Goal: Navigation & Orientation: Find specific page/section

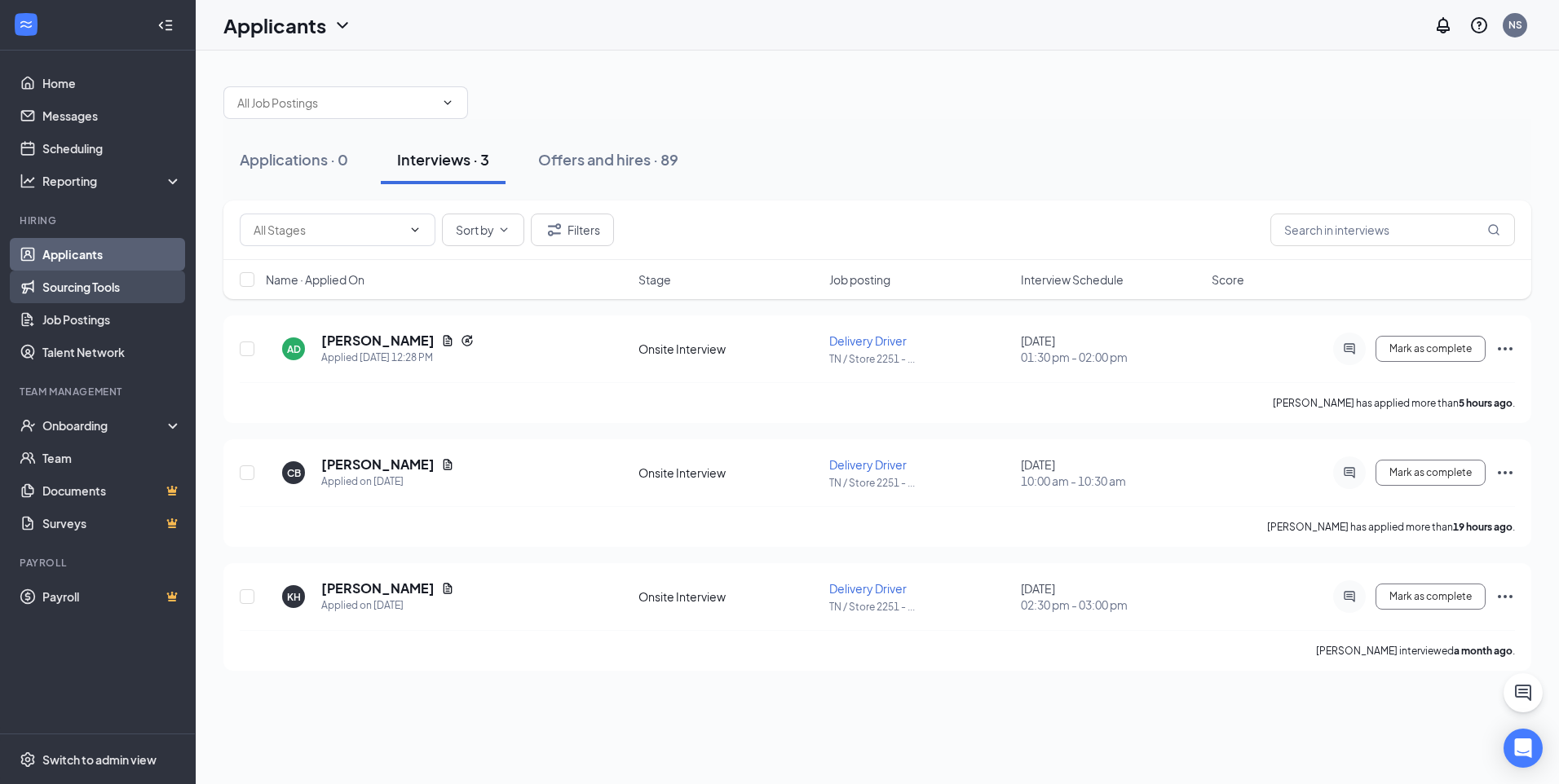
click at [77, 283] on link "Sourcing Tools" at bounding box center [112, 287] width 140 height 32
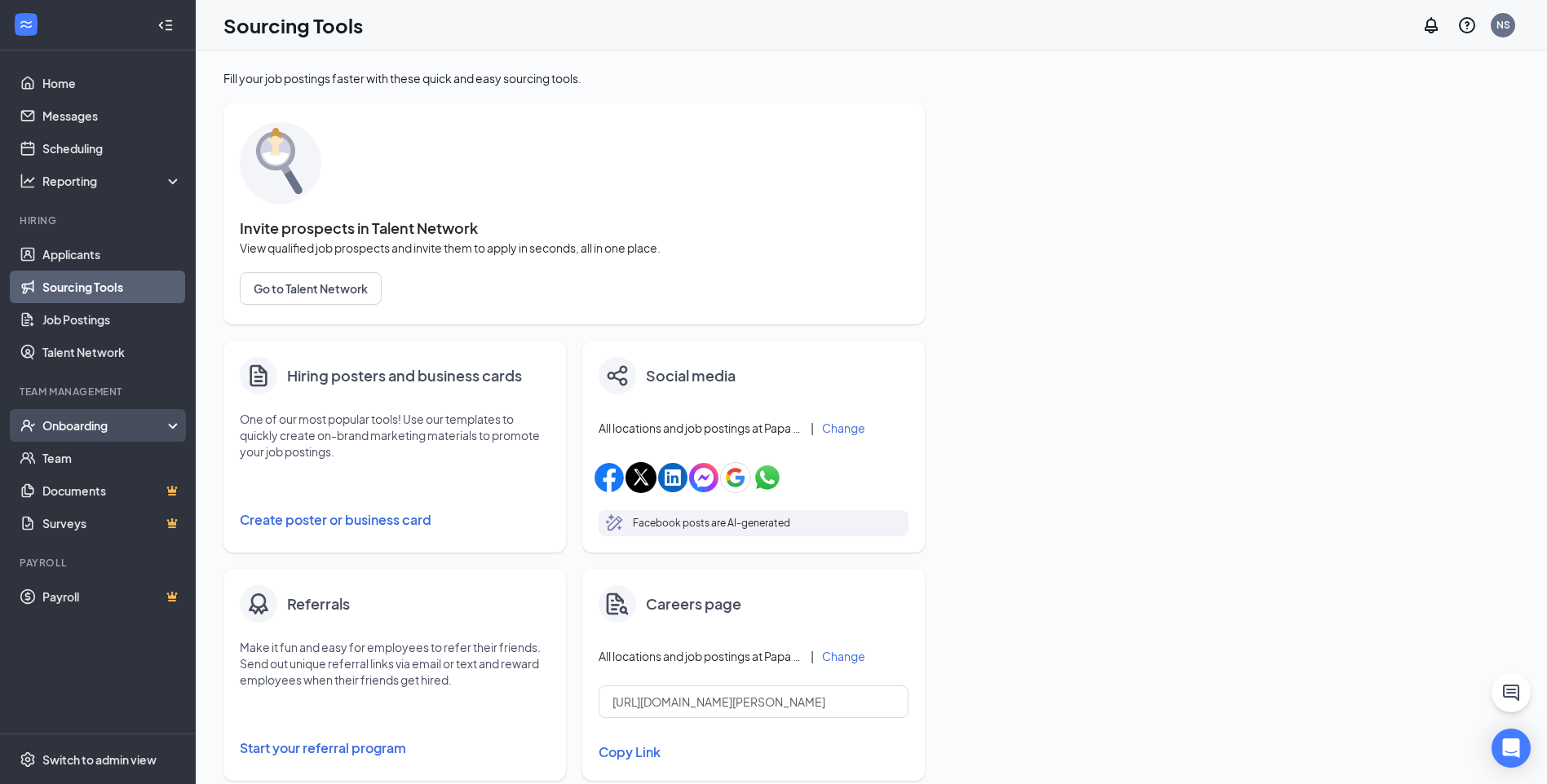
click at [93, 431] on div "Onboarding" at bounding box center [105, 425] width 126 height 17
click at [91, 432] on div "Onboarding" at bounding box center [105, 425] width 126 height 17
click at [96, 322] on link "Job Postings" at bounding box center [112, 319] width 140 height 32
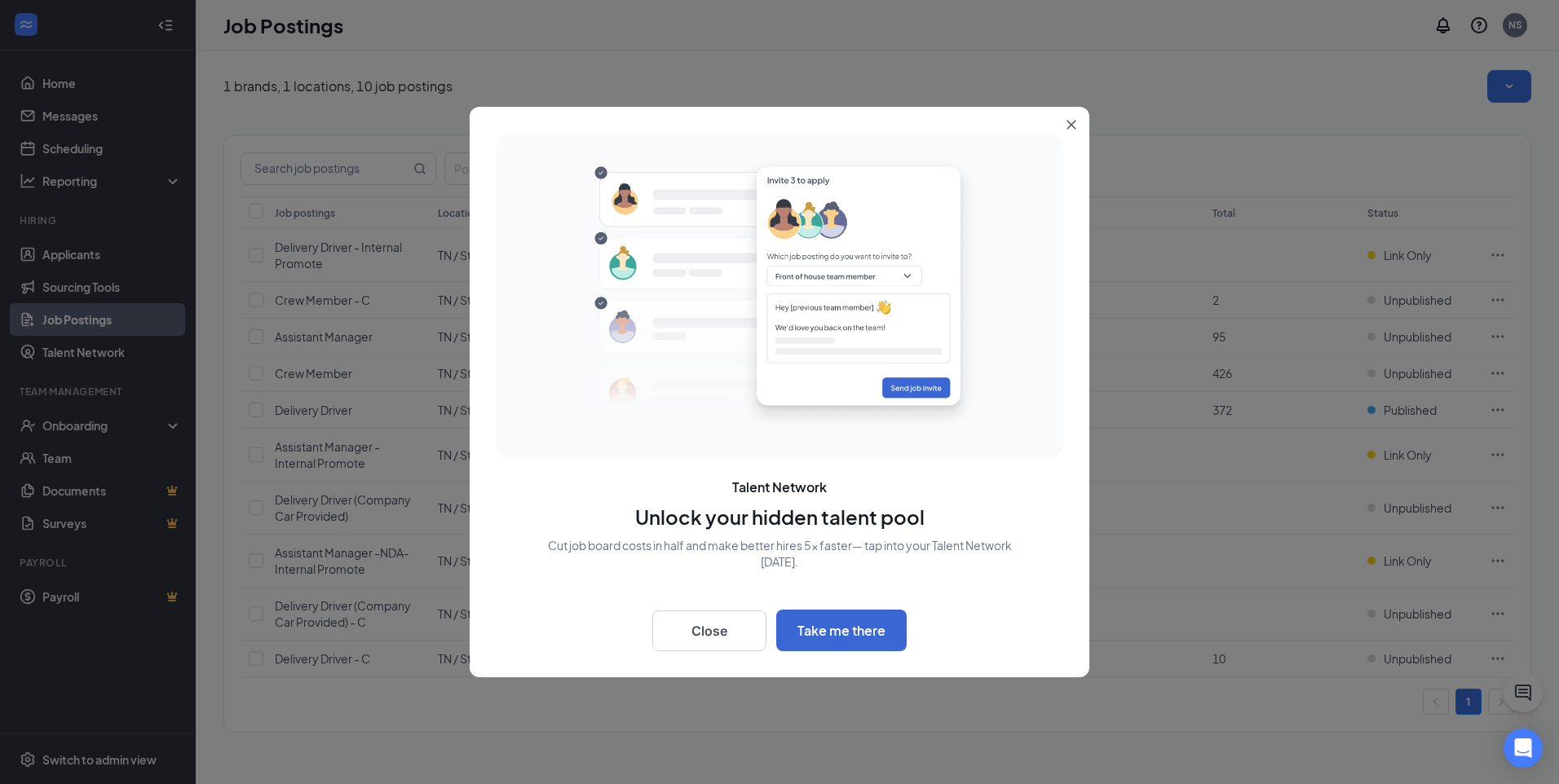
click at [1070, 120] on icon "Close" at bounding box center [1072, 125] width 10 height 10
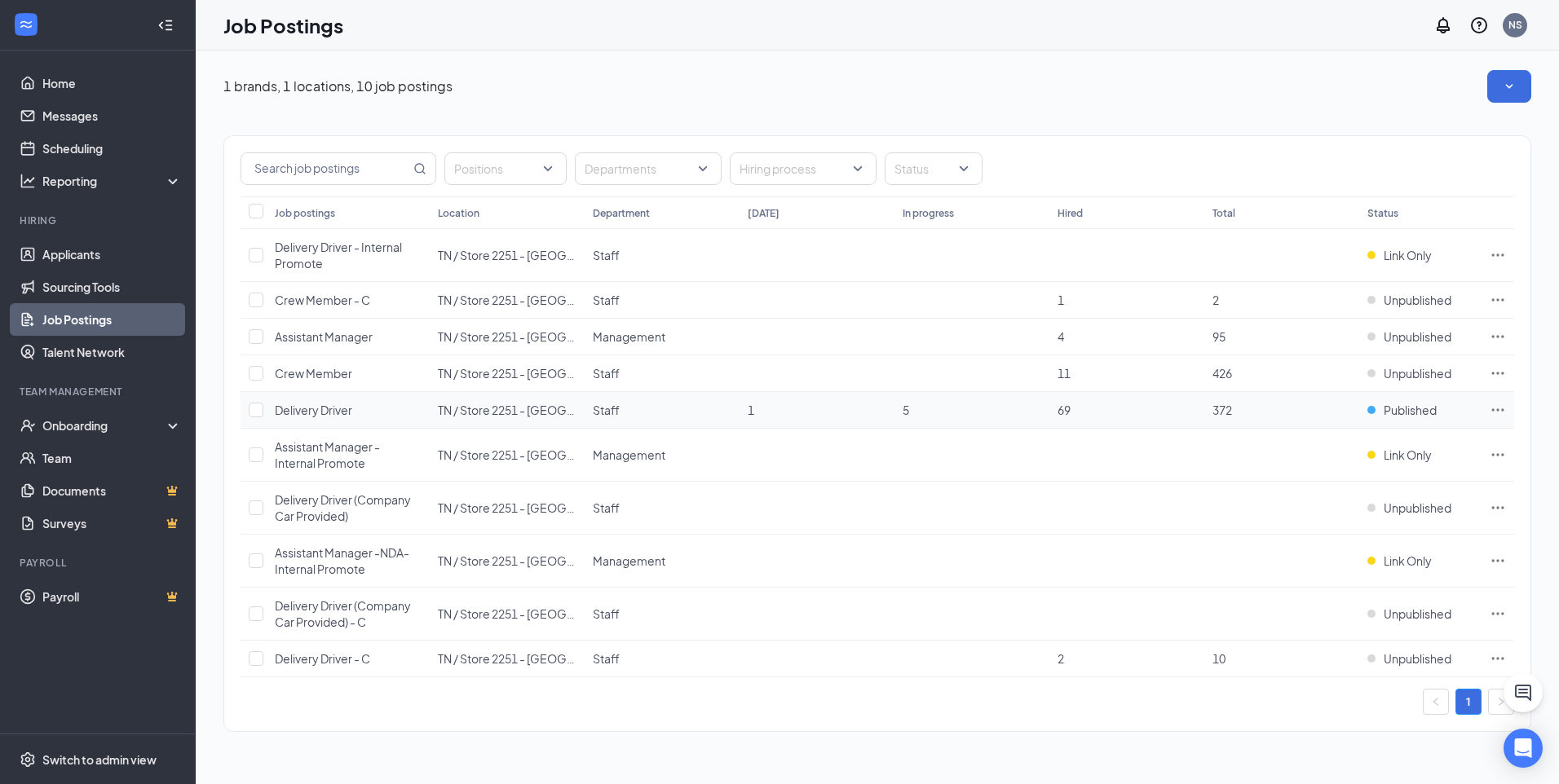
click at [1495, 412] on icon "Ellipses" at bounding box center [1498, 410] width 17 height 17
click at [1134, 457] on td at bounding box center [1126, 455] width 154 height 53
click at [257, 411] on input "checkbox" at bounding box center [256, 410] width 15 height 15
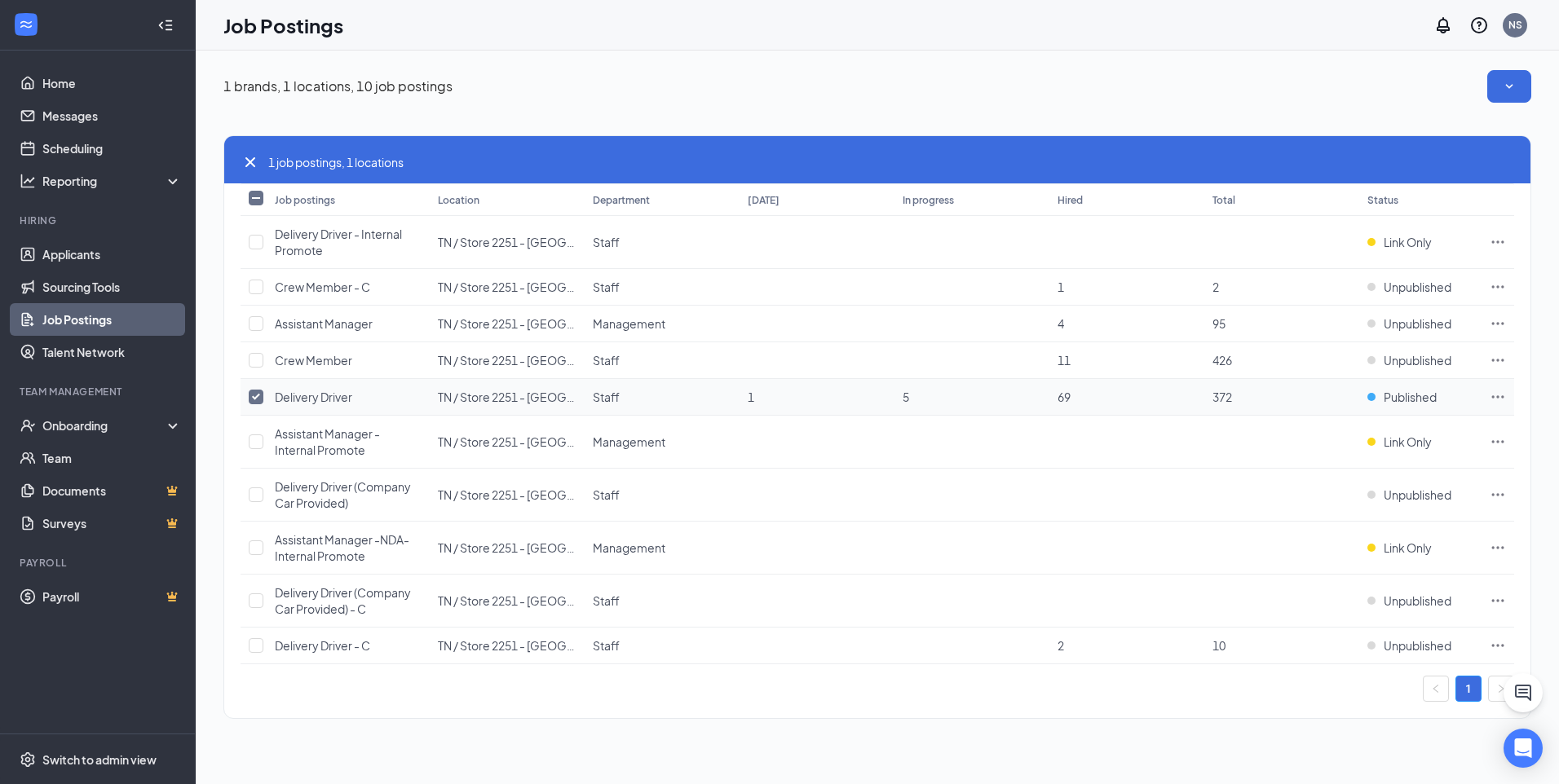
click at [257, 411] on td at bounding box center [254, 397] width 26 height 36
click at [255, 397] on input "checkbox" at bounding box center [256, 397] width 15 height 15
checkbox input "false"
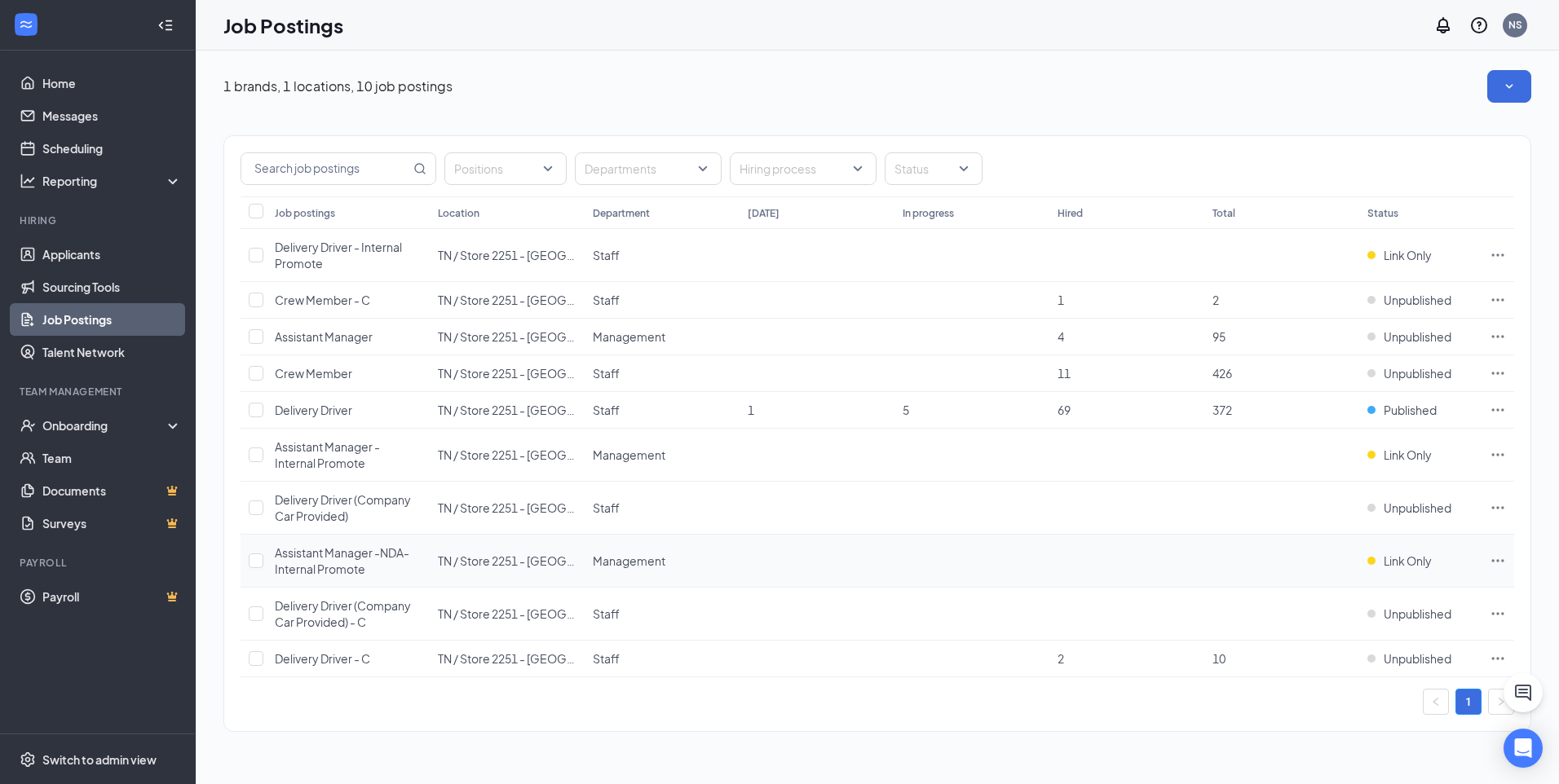
click at [1496, 563] on icon "Ellipses" at bounding box center [1498, 561] width 17 height 17
click at [901, 778] on div "1 brands, 1 locations, 10 job postings Positions Departments Hiring process Sta…" at bounding box center [877, 417] width 1363 height 734
click at [839, 178] on div at bounding box center [795, 169] width 122 height 26
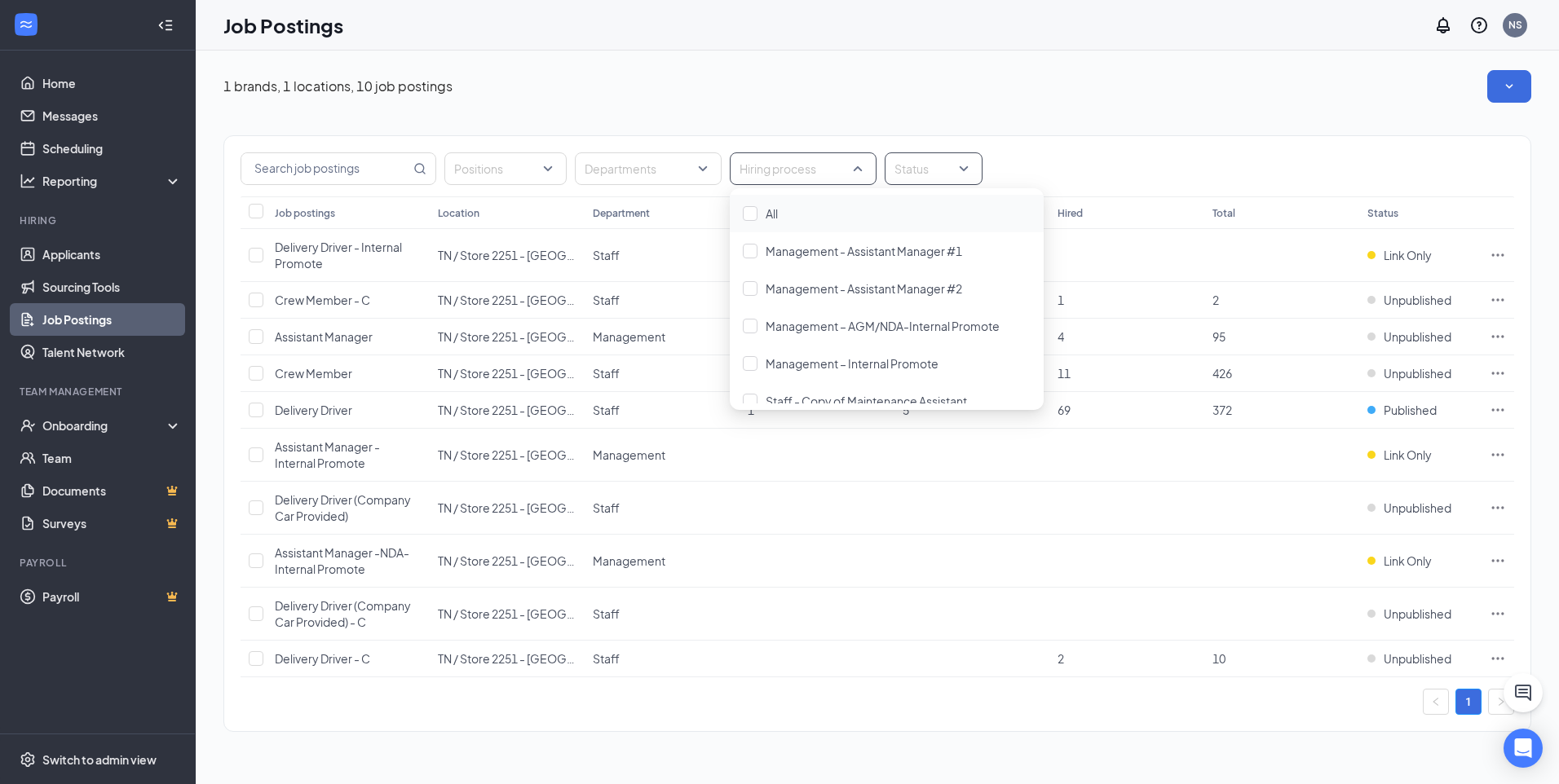
click at [931, 170] on div at bounding box center [924, 169] width 74 height 26
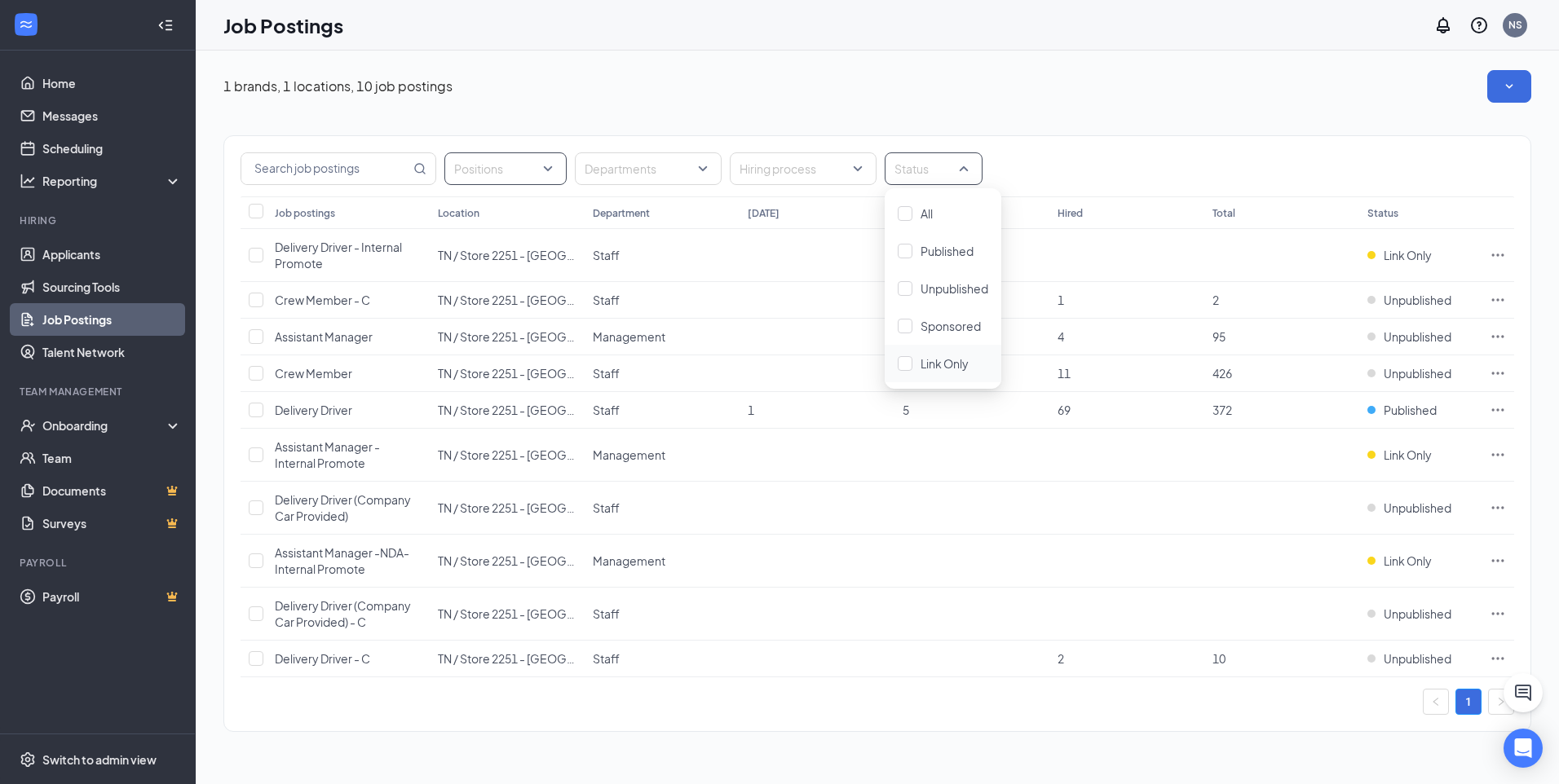
click at [500, 160] on div at bounding box center [497, 169] width 97 height 26
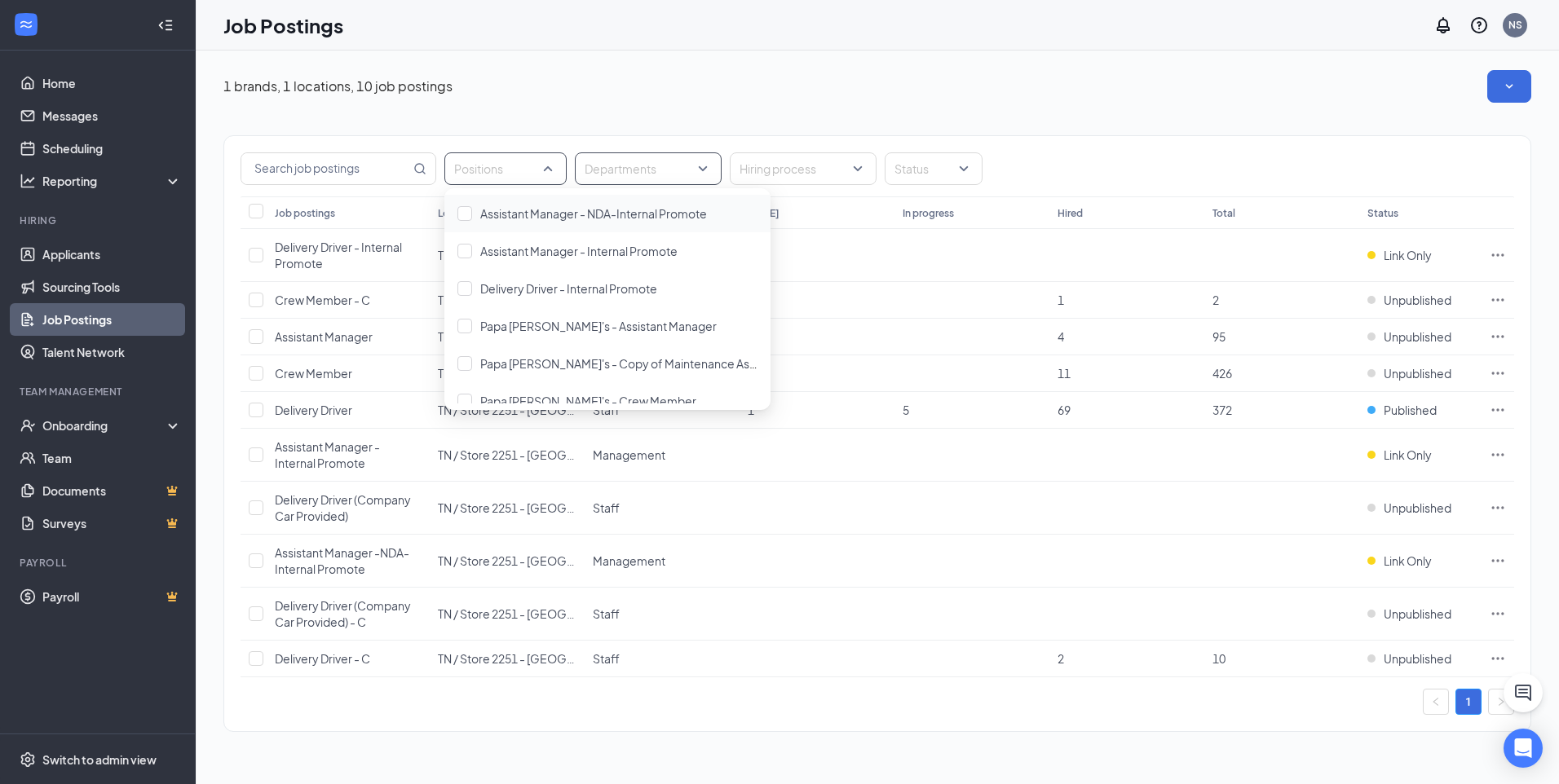
click at [636, 161] on div at bounding box center [640, 169] width 122 height 26
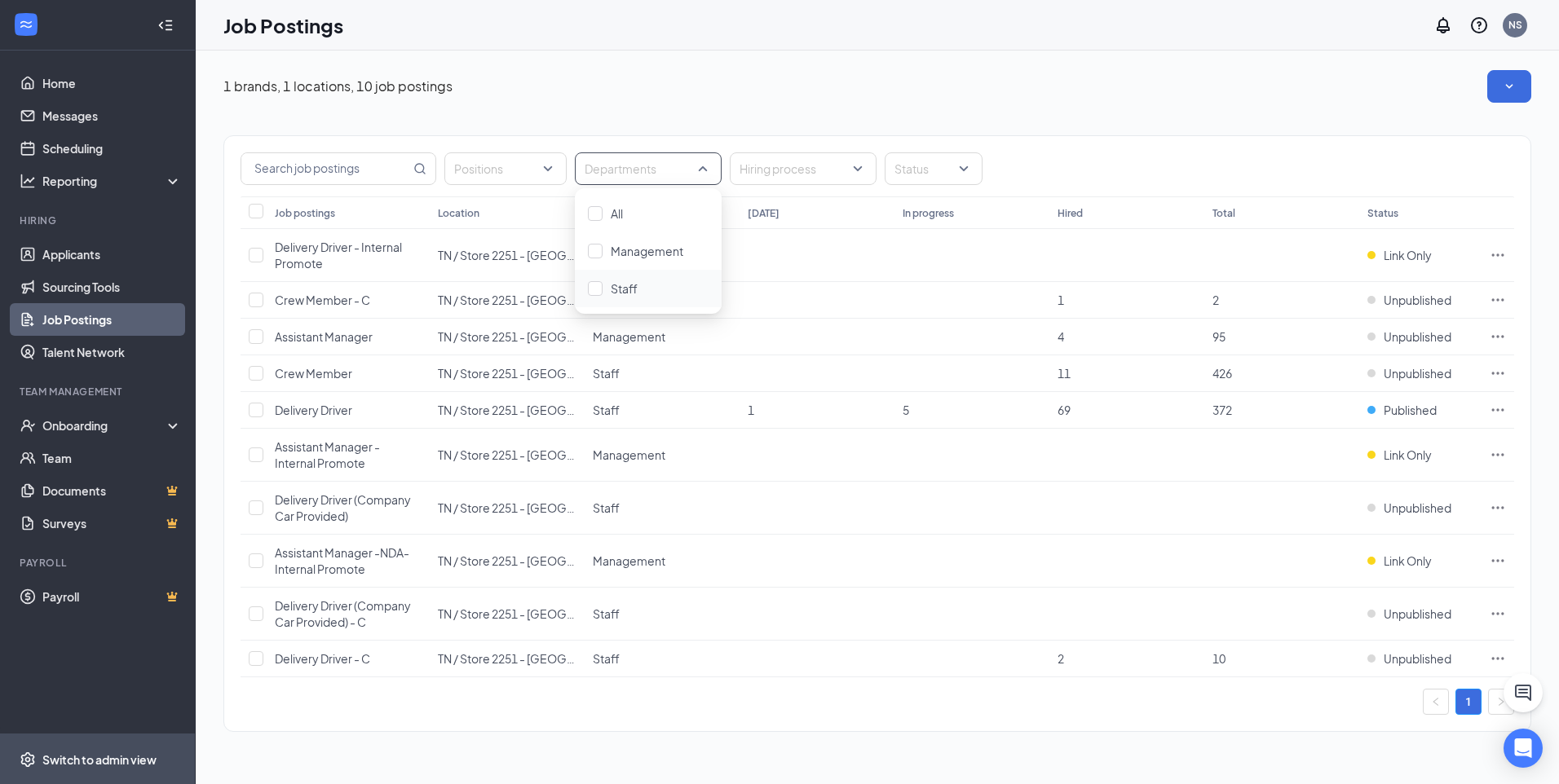
click at [105, 757] on div "Switch to admin view" at bounding box center [99, 760] width 114 height 17
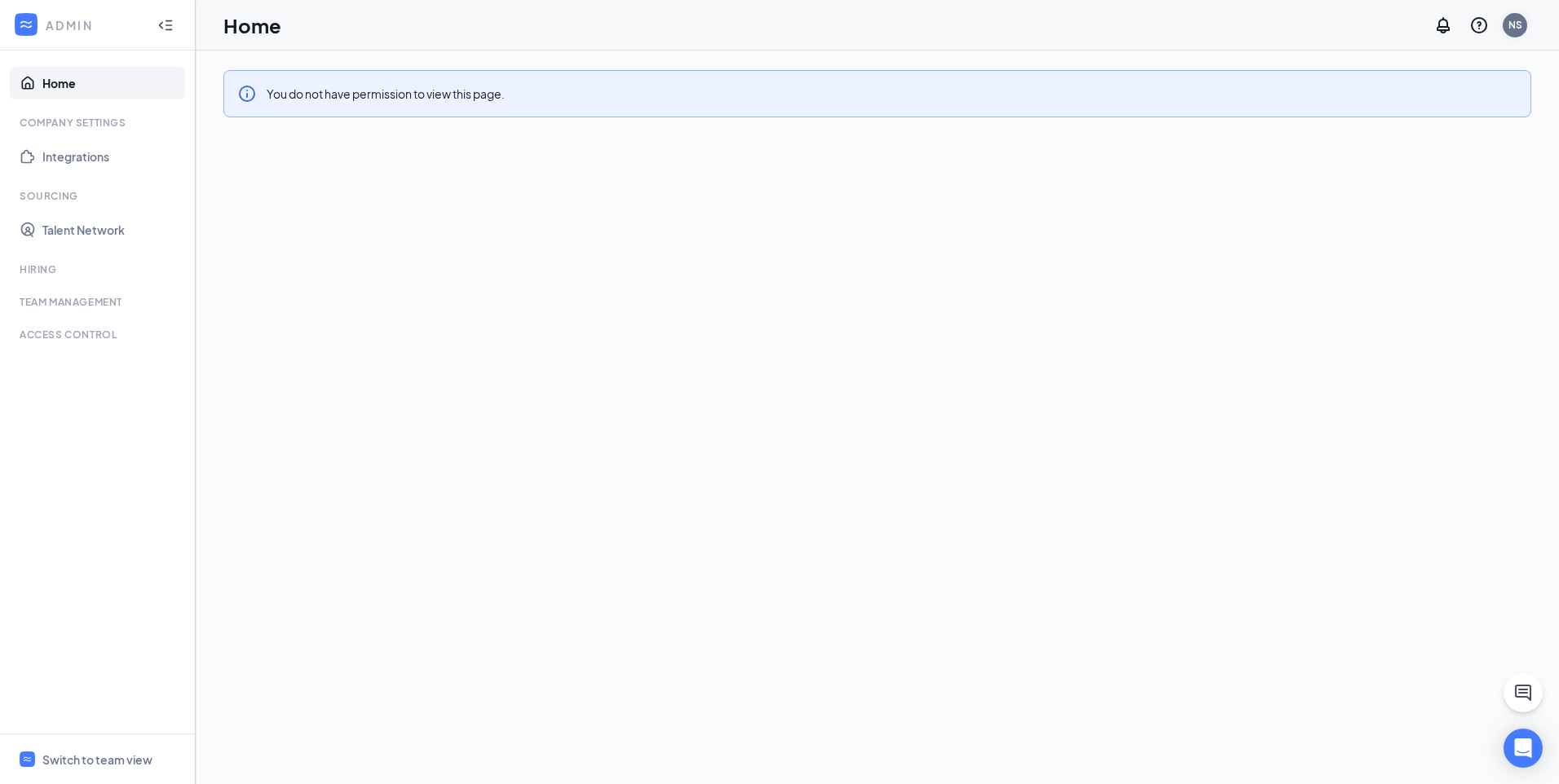
click at [1509, 26] on div "NS" at bounding box center [1514, 25] width 14 height 14
click at [1514, 23] on div "NS" at bounding box center [1514, 25] width 14 height 14
click at [1368, 112] on link "My profile" at bounding box center [1433, 112] width 176 height 17
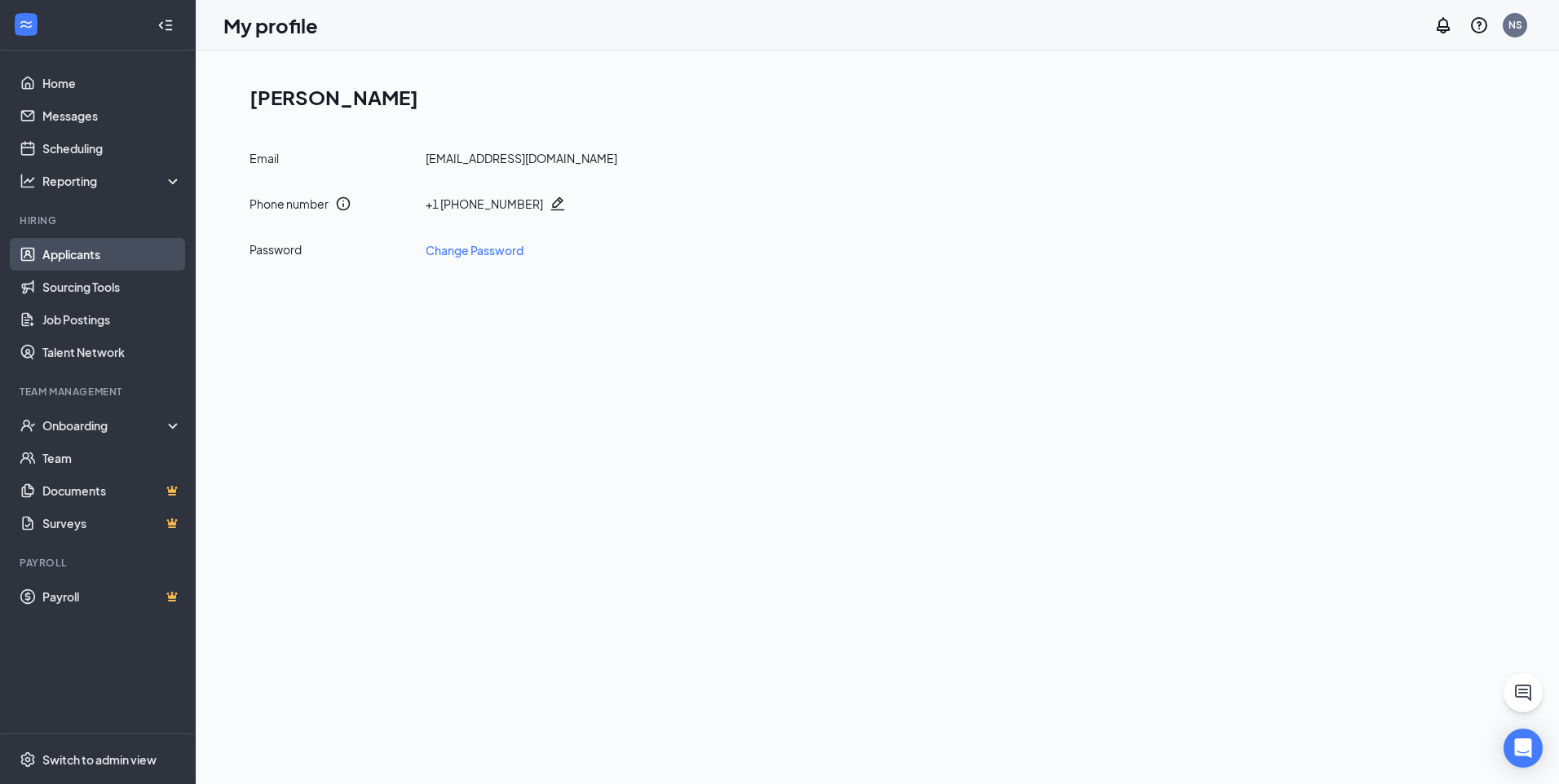
click at [121, 260] on link "Applicants" at bounding box center [112, 254] width 140 height 32
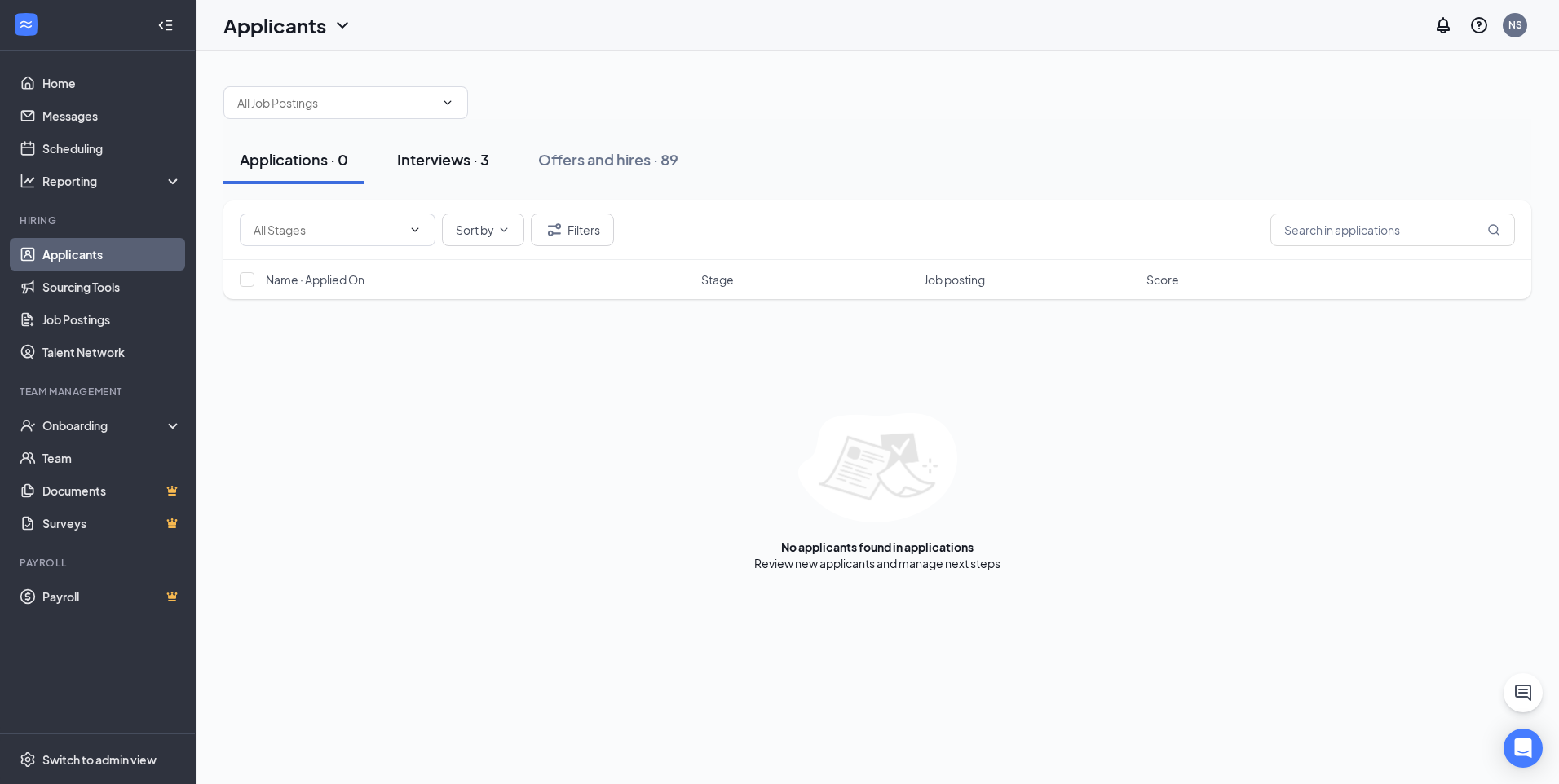
click at [498, 169] on button "Interviews · 3" at bounding box center [443, 159] width 125 height 49
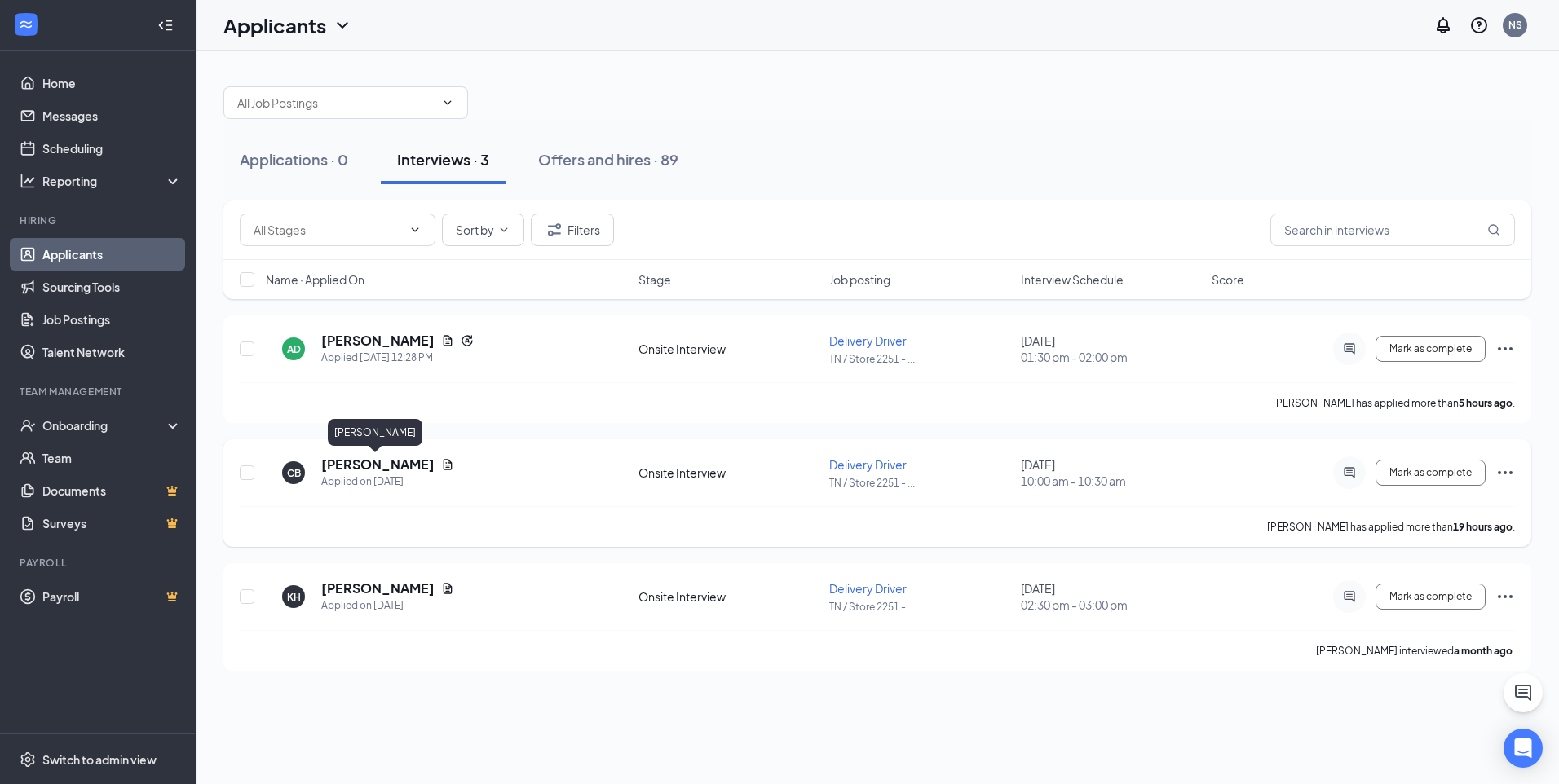
click at [364, 468] on h5 "[PERSON_NAME]" at bounding box center [378, 465] width 113 height 18
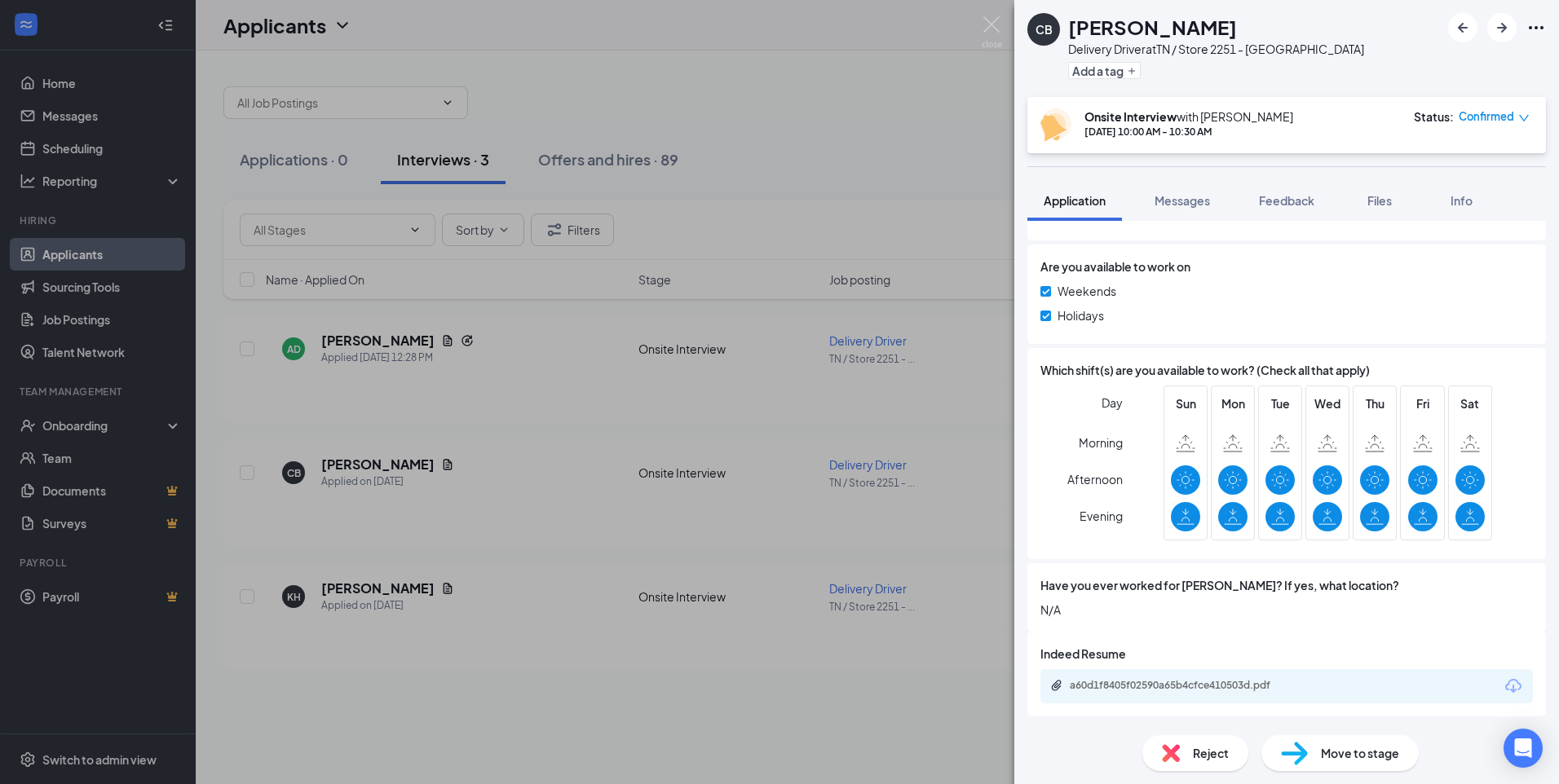
scroll to position [759, 0]
click at [813, 650] on div "CB [PERSON_NAME] Delivery Driver at [GEOGRAPHIC_DATA] / Store 2251 - [GEOGRAPHI…" at bounding box center [779, 392] width 1559 height 784
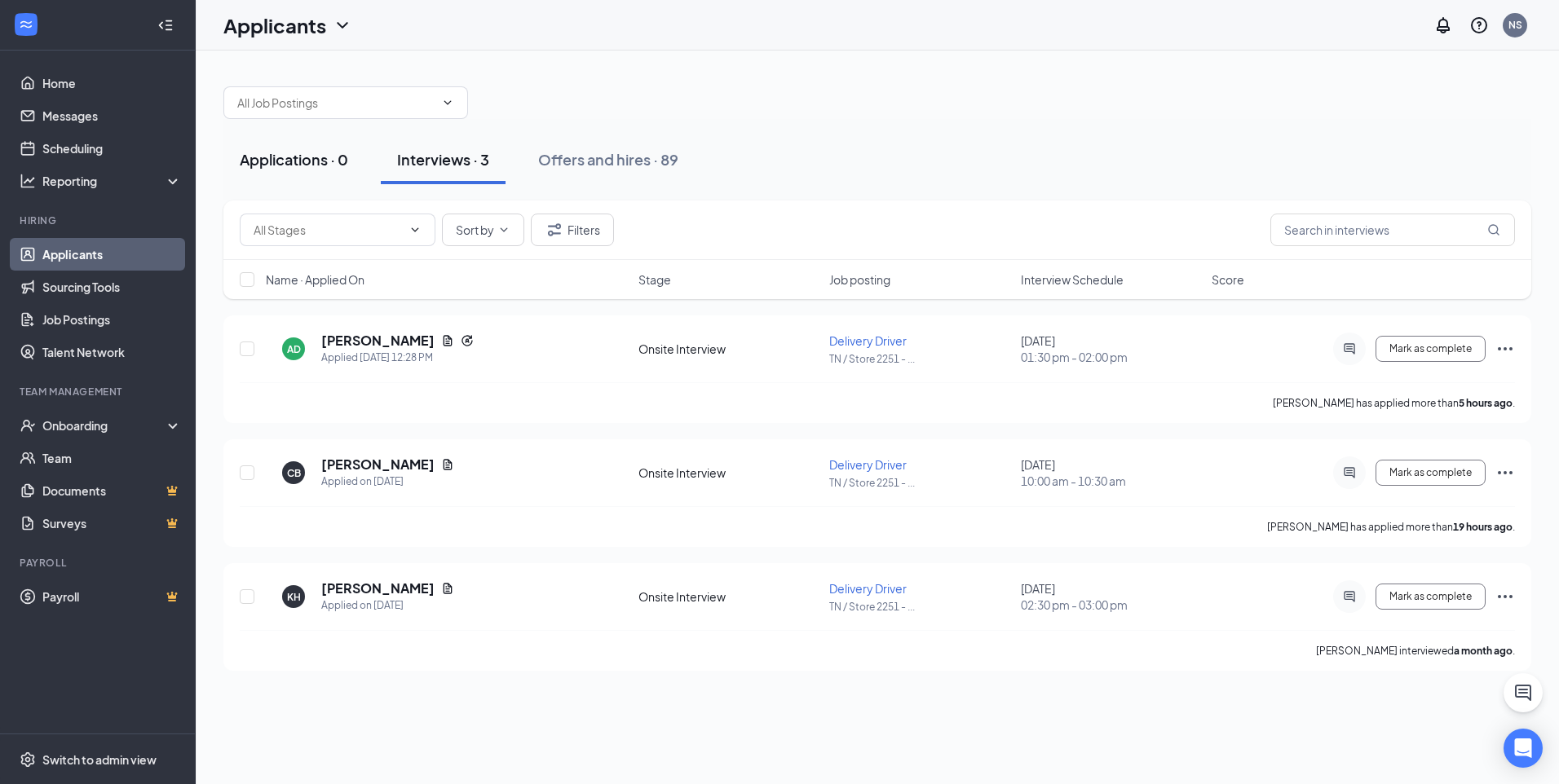
click at [327, 170] on button "Applications · 0" at bounding box center [293, 159] width 141 height 49
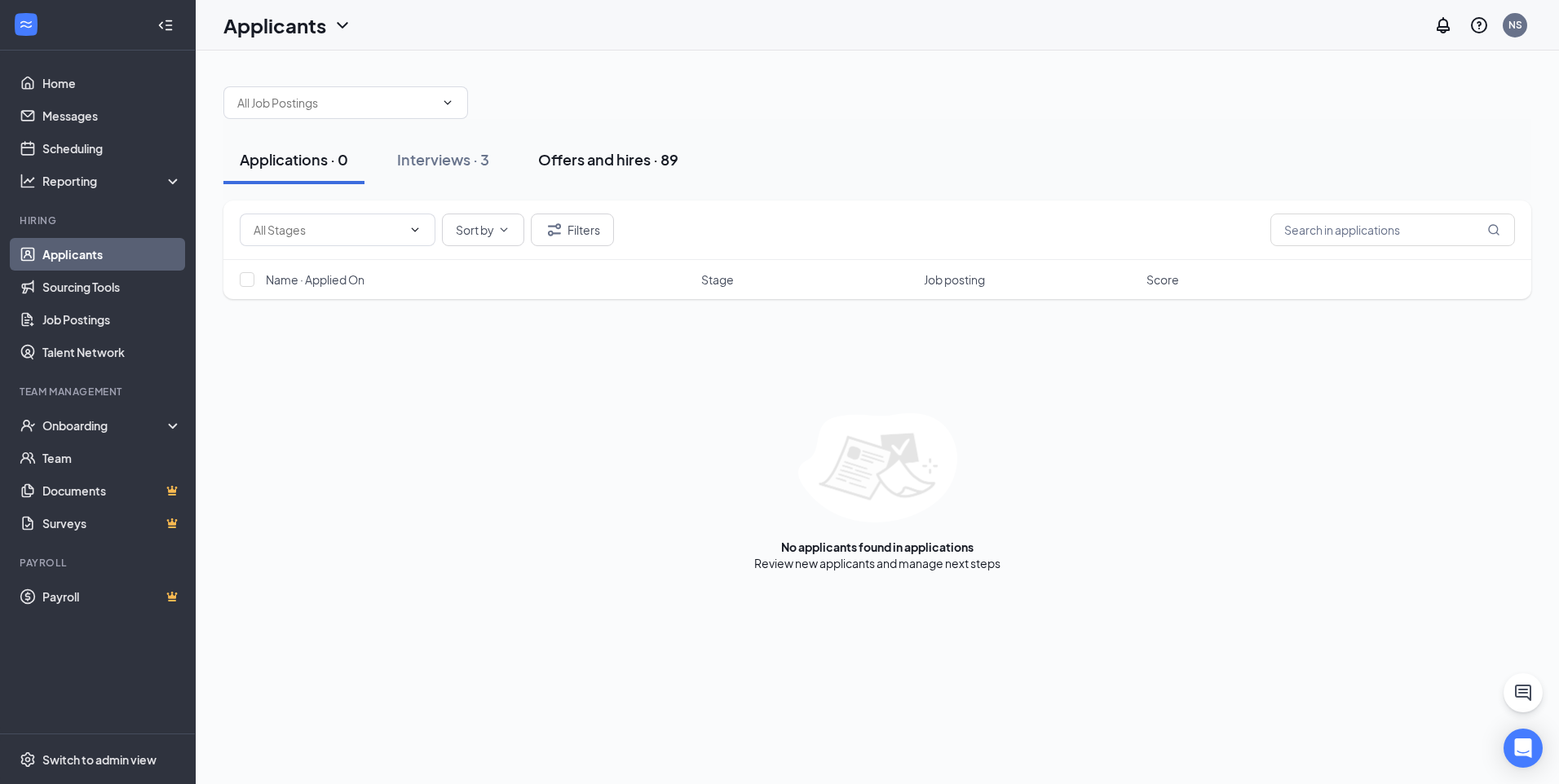
click at [591, 159] on div "Offers and hires · 89" at bounding box center [608, 159] width 140 height 21
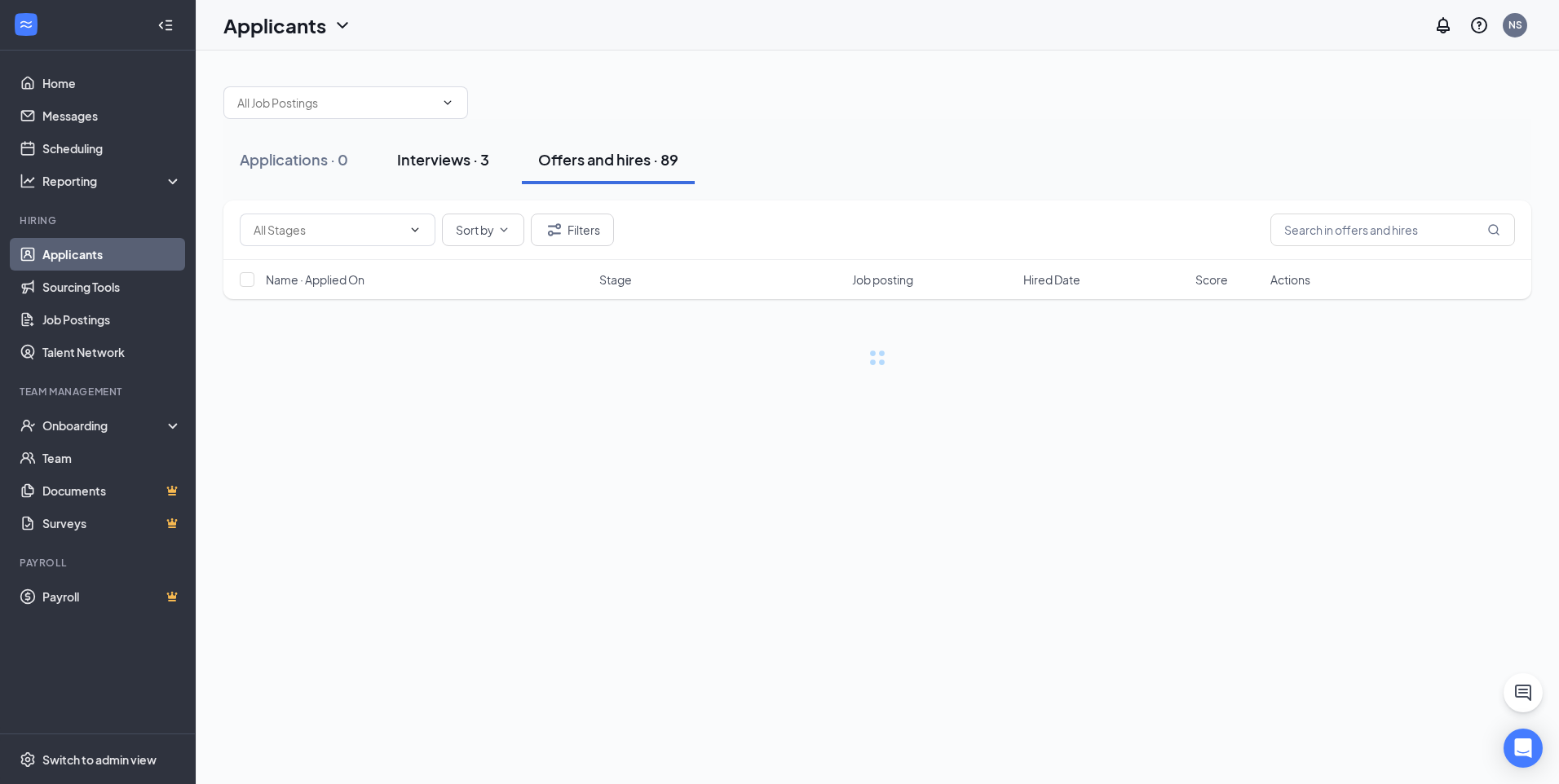
click at [448, 160] on div "Interviews · 3" at bounding box center [443, 159] width 92 height 21
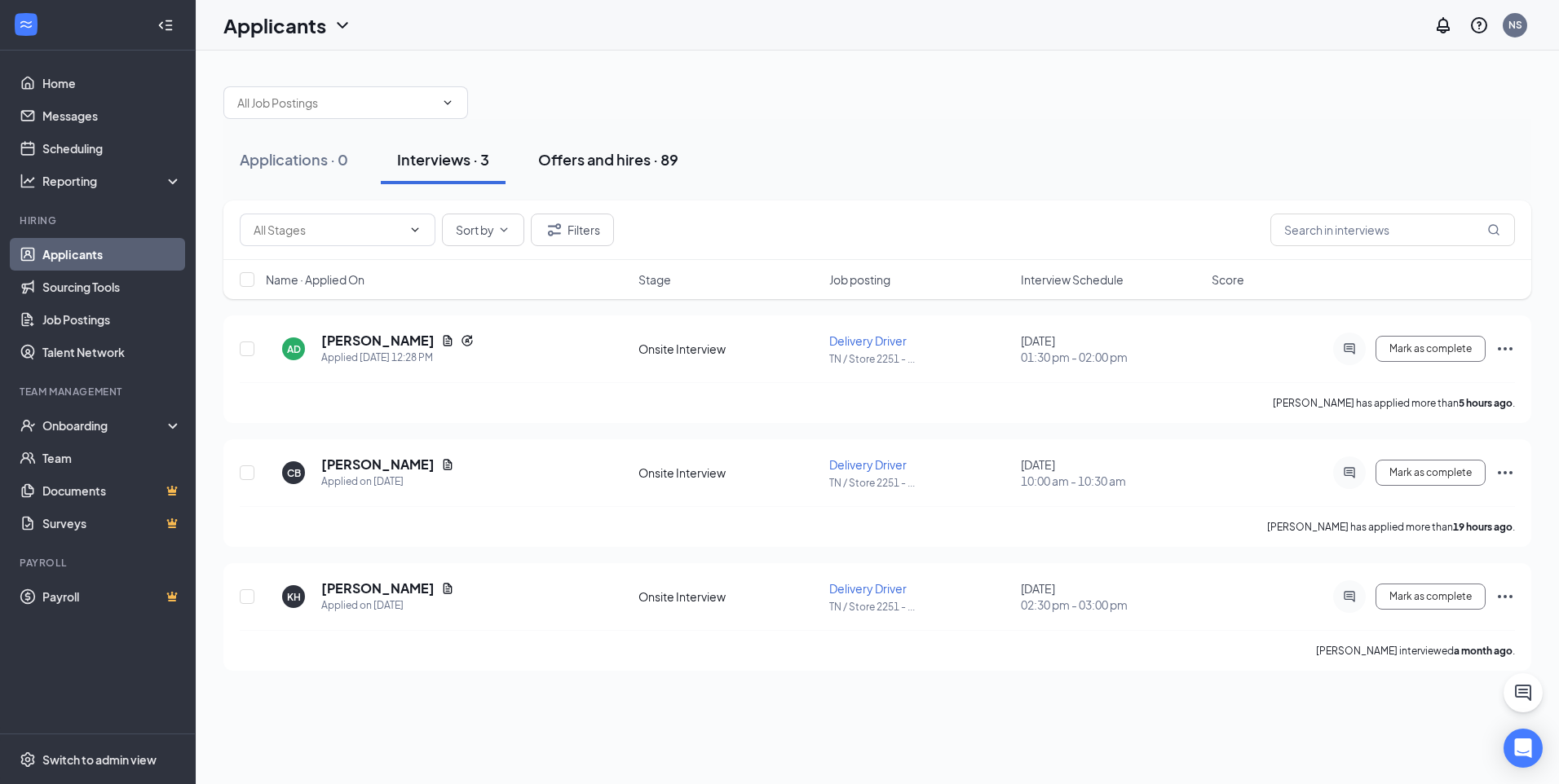
click at [607, 162] on div "Offers and hires · 89" at bounding box center [608, 159] width 140 height 21
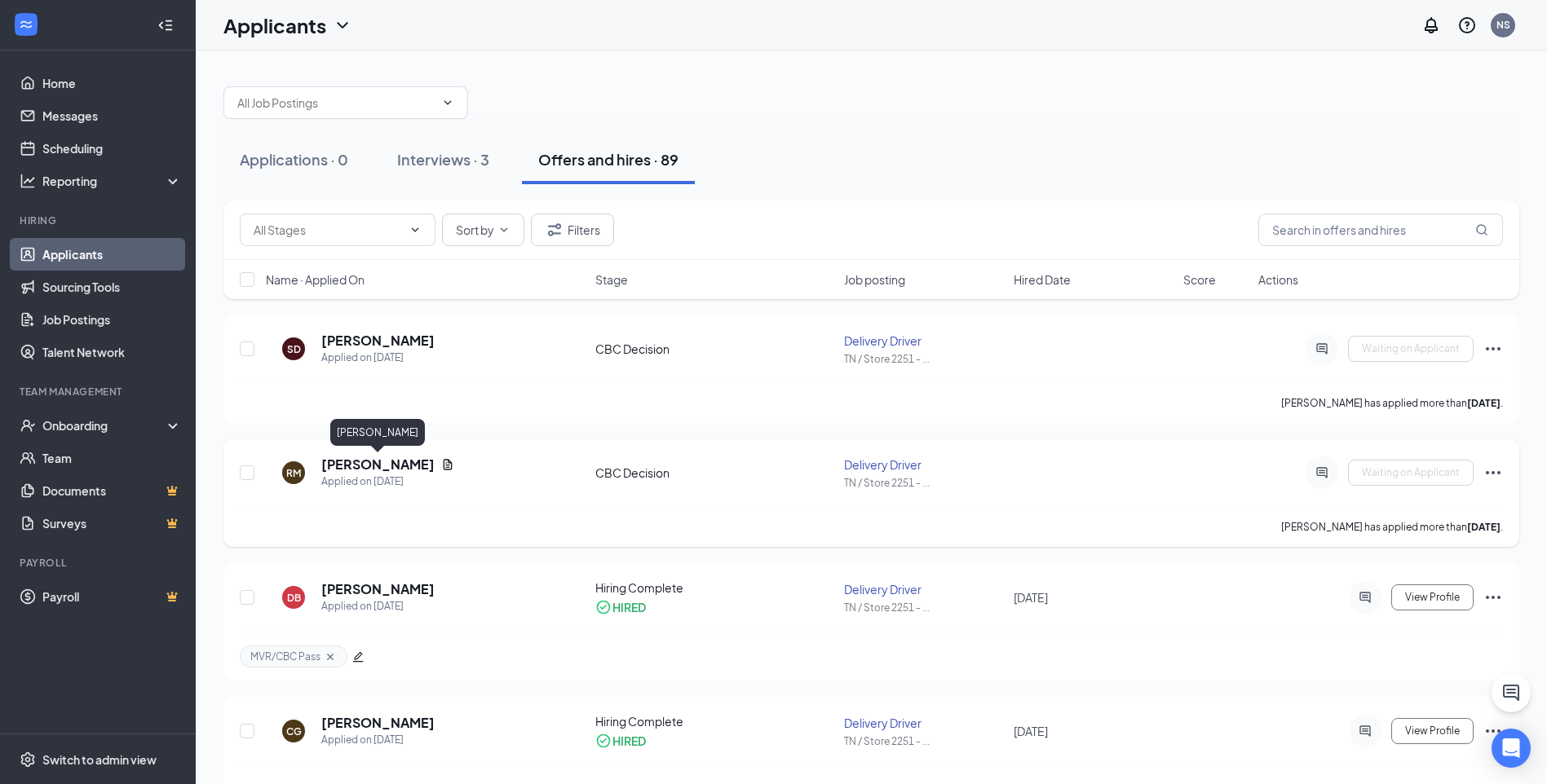
click at [385, 462] on h5 "[PERSON_NAME]" at bounding box center [378, 465] width 113 height 18
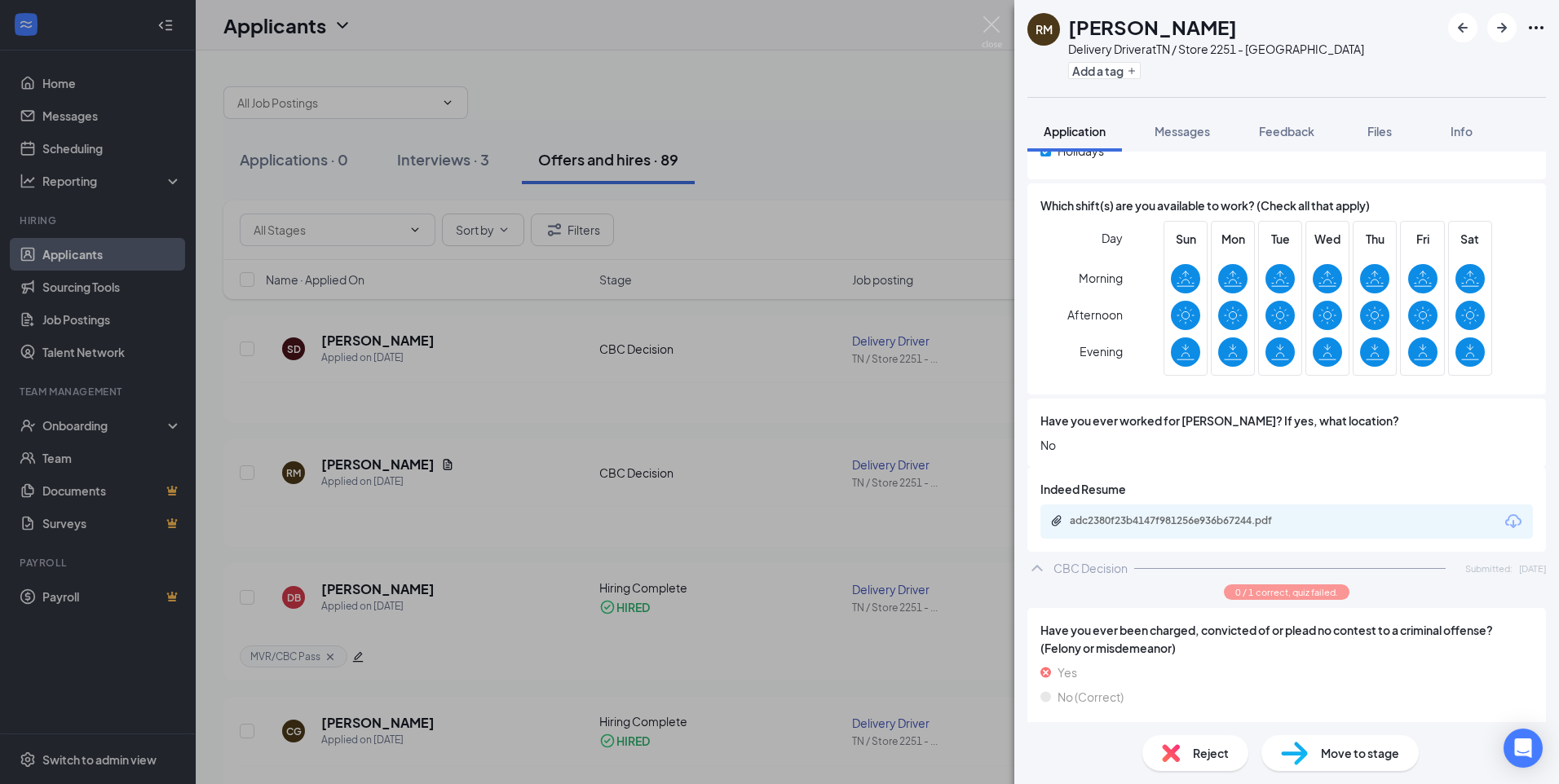
scroll to position [900, 0]
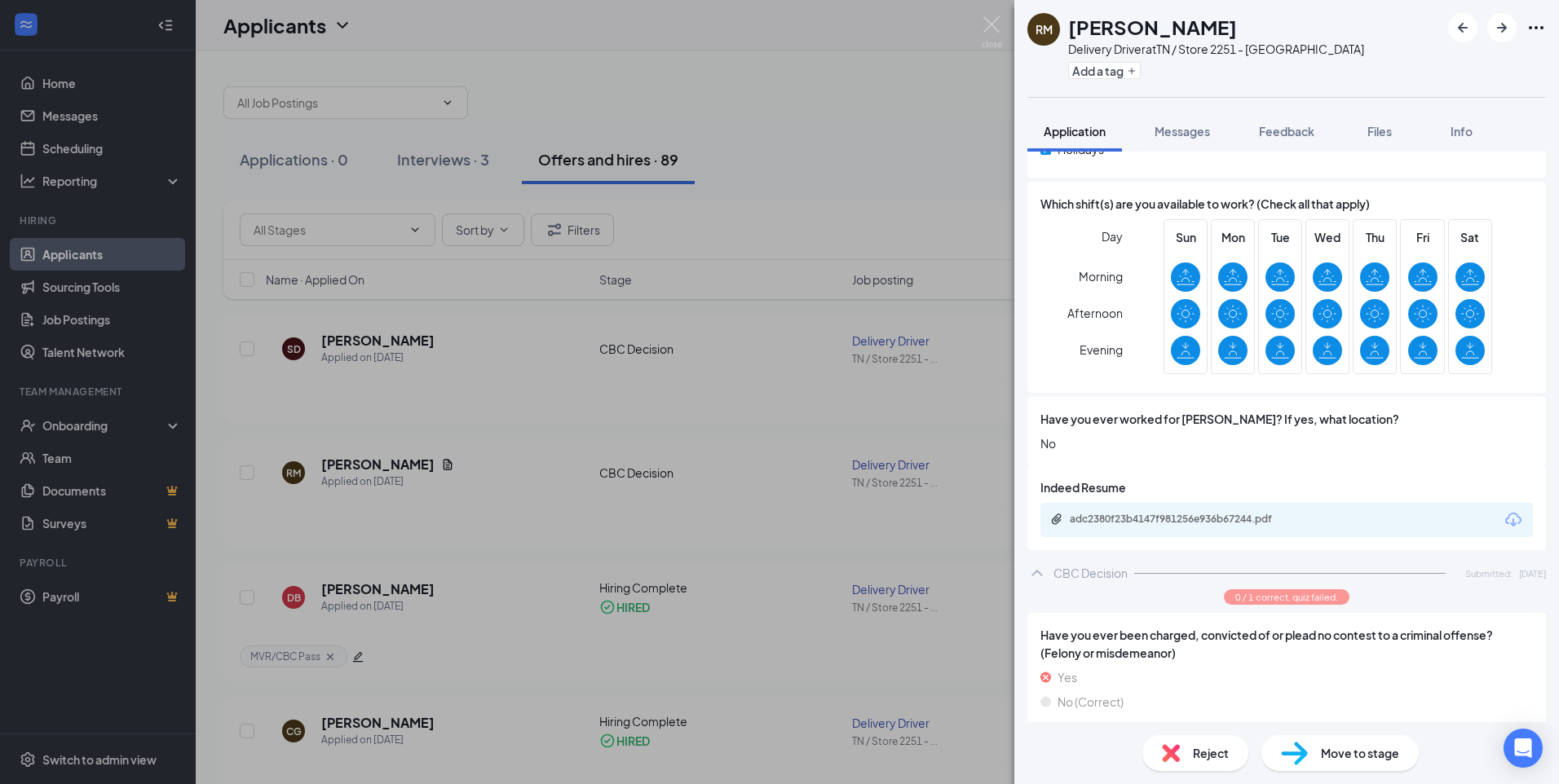
click at [798, 566] on div "RM [PERSON_NAME] Delivery Driver at [GEOGRAPHIC_DATA] / Store 2251 - [GEOGRAPHI…" at bounding box center [779, 392] width 1559 height 784
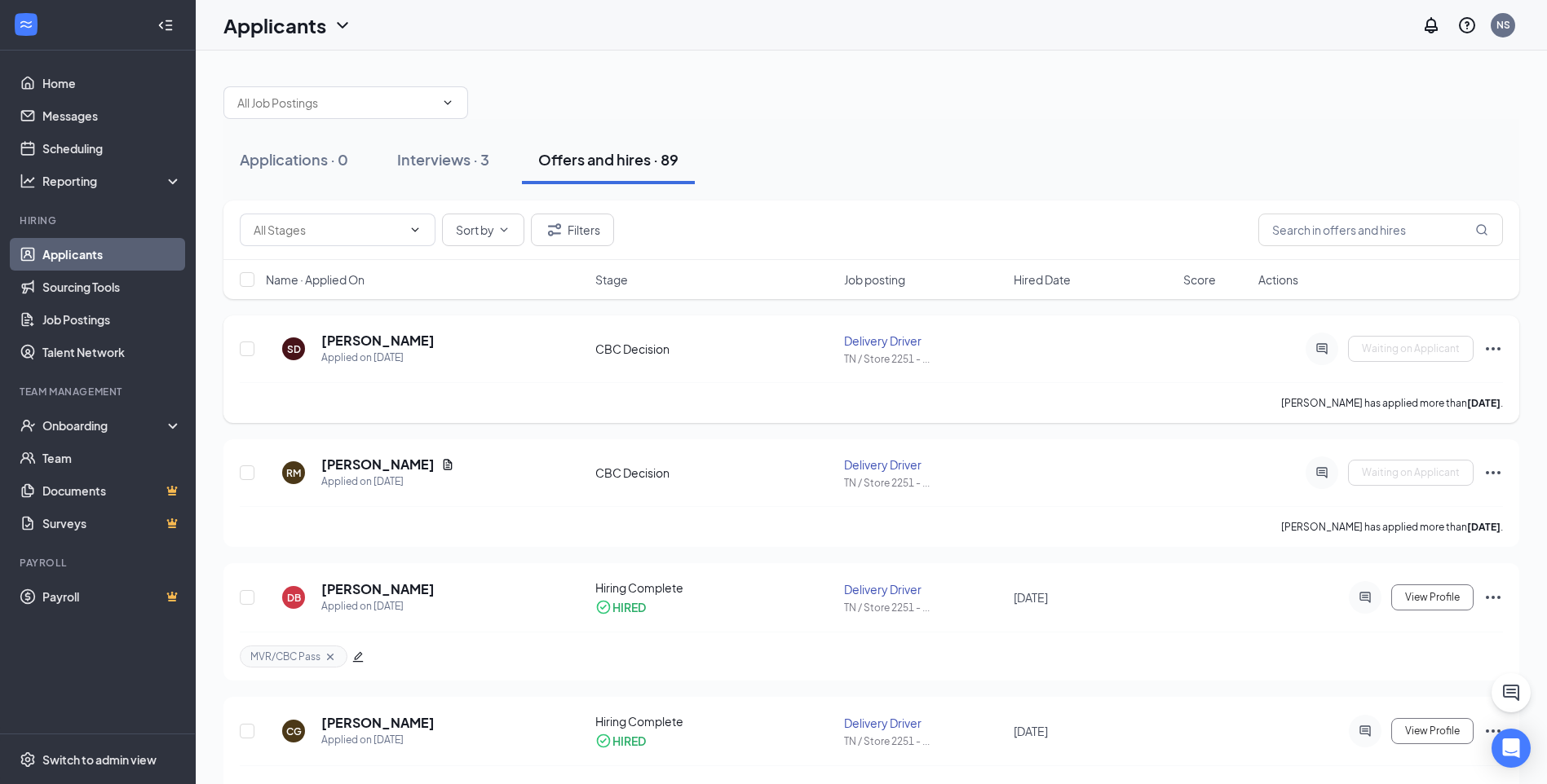
click at [388, 338] on h5 "[PERSON_NAME]" at bounding box center [378, 341] width 113 height 18
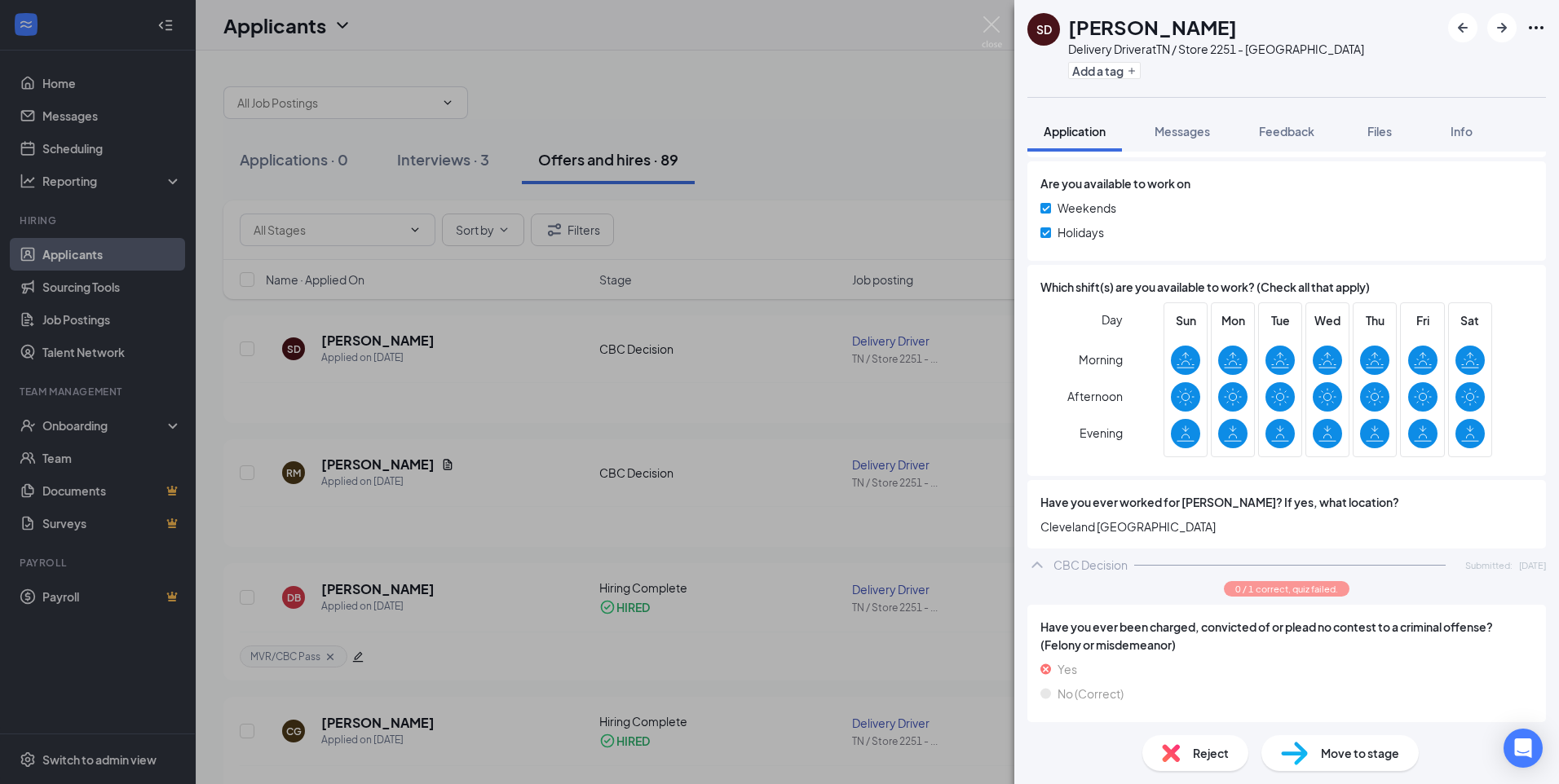
scroll to position [772, 0]
click at [772, 530] on div "SD [PERSON_NAME] Delivery Driver at [GEOGRAPHIC_DATA] / Store 2251 - [GEOGRAPHI…" at bounding box center [779, 392] width 1559 height 784
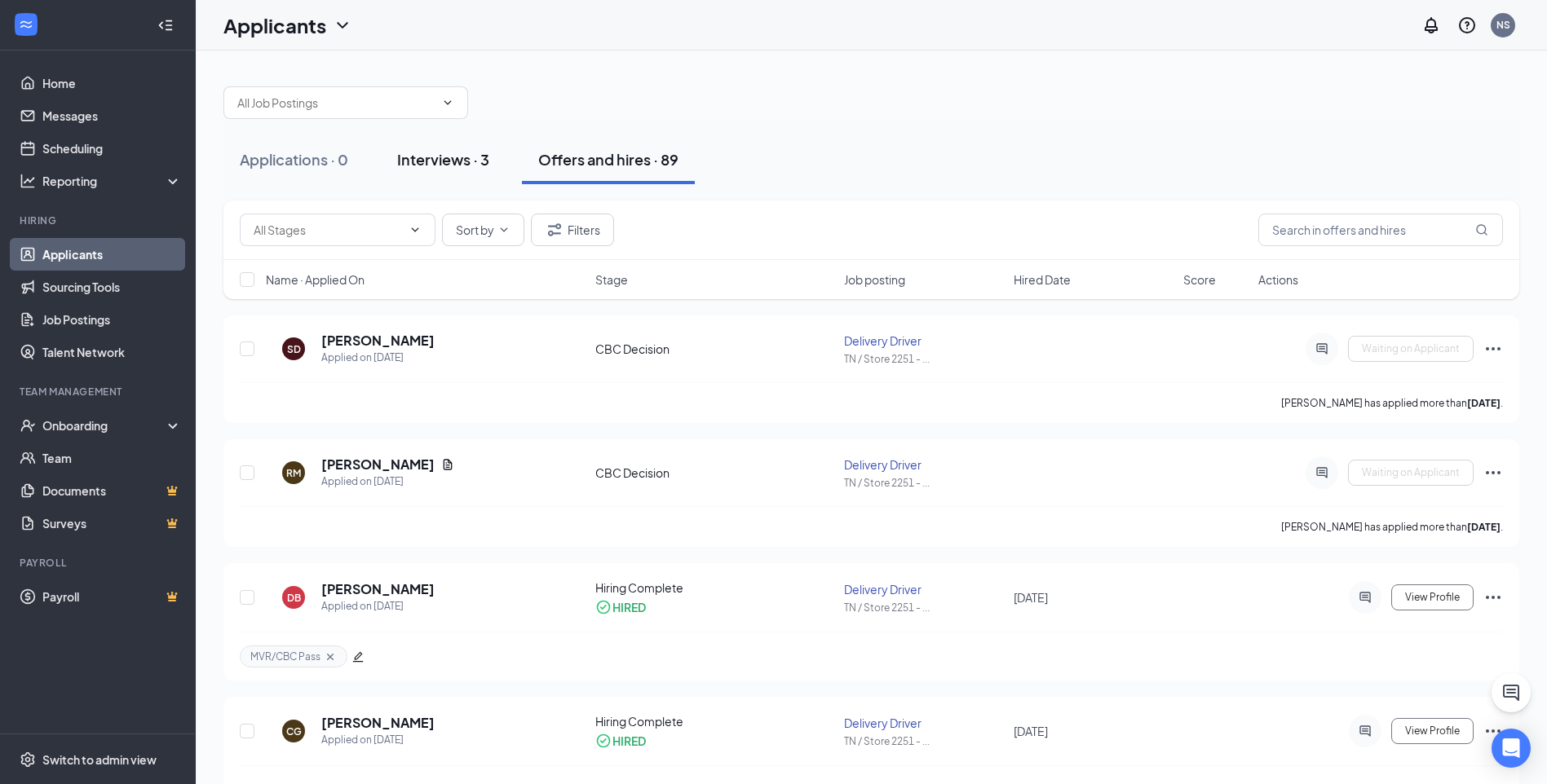
click at [472, 163] on div "Interviews · 3" at bounding box center [443, 159] width 92 height 21
